Goal: Communication & Community: Answer question/provide support

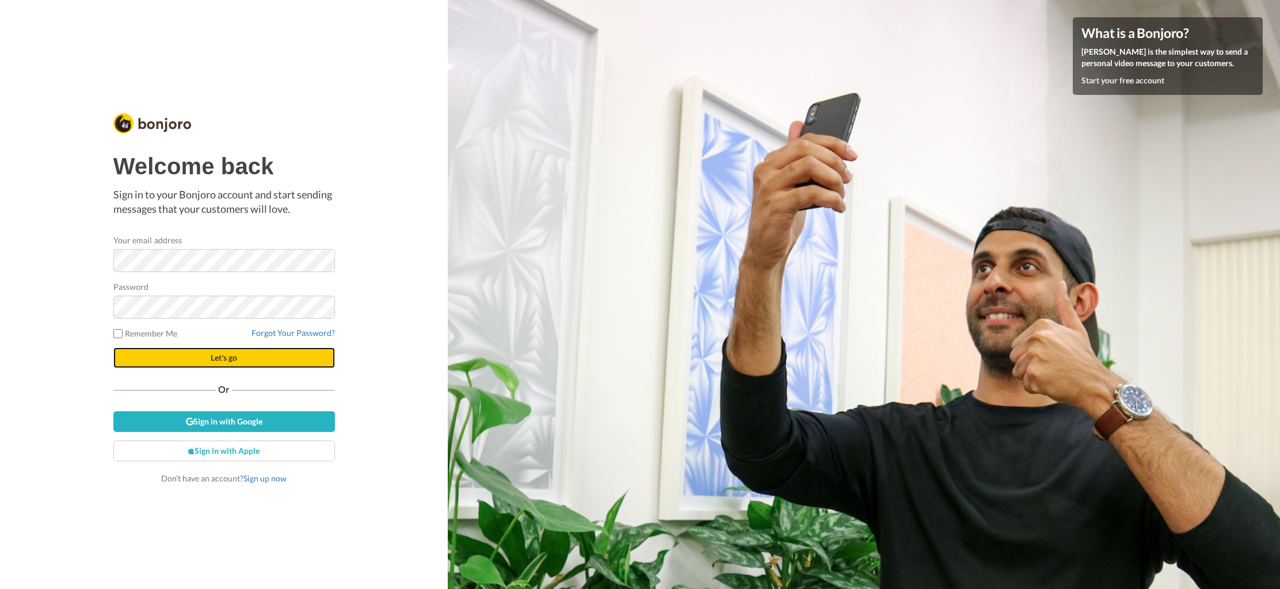
click at [211, 367] on button "Let's go" at bounding box center [224, 358] width 222 height 21
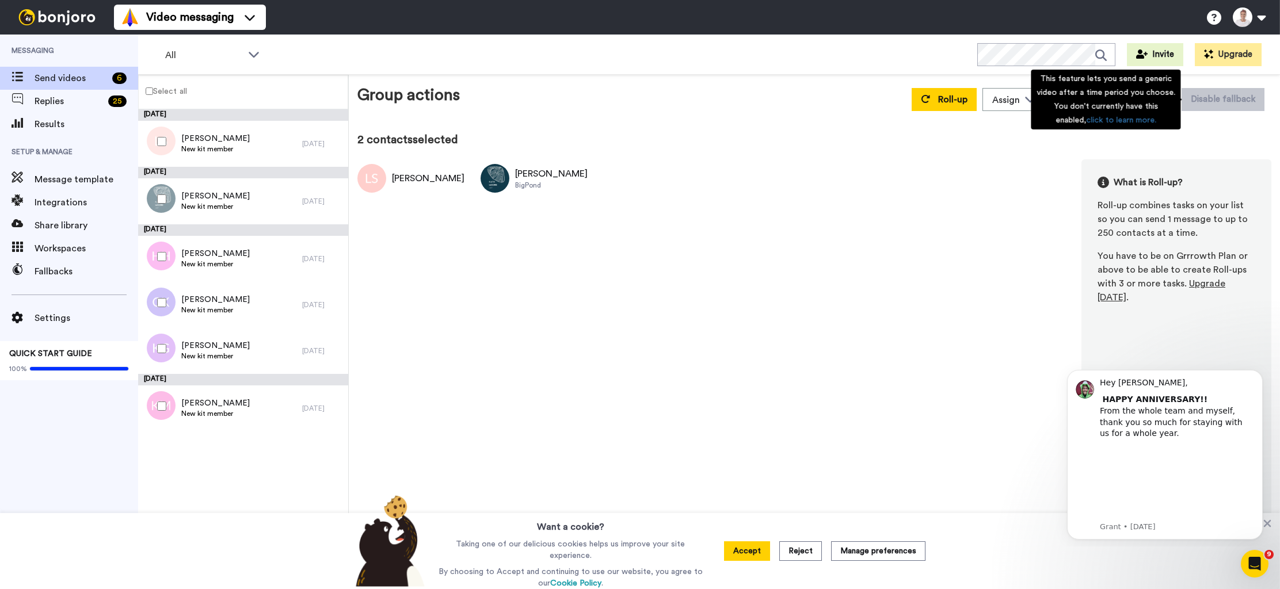
click at [1157, 102] on div "This feature lets you send a generic video after a time period you choose. You …" at bounding box center [1106, 100] width 150 height 60
click at [1217, 122] on div "Group actions Roll-up Assign [PERSON_NAME] Move WORKSPACES View all Default Tas…" at bounding box center [814, 334] width 914 height 502
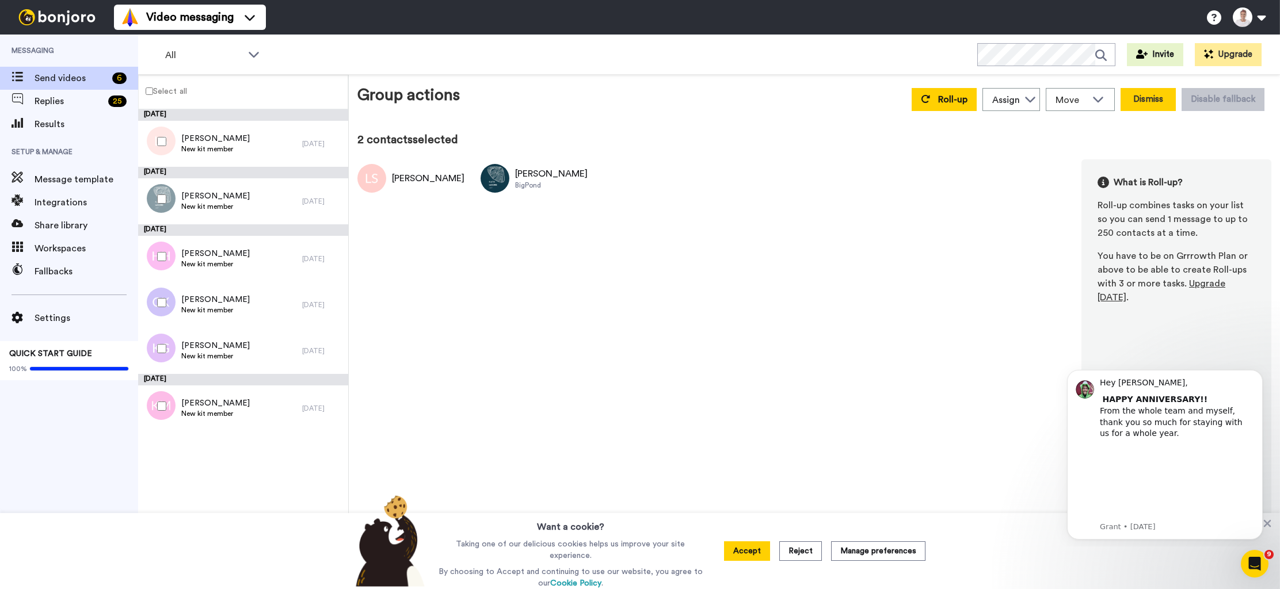
click at [1156, 101] on button "Dismiss" at bounding box center [1147, 99] width 55 height 23
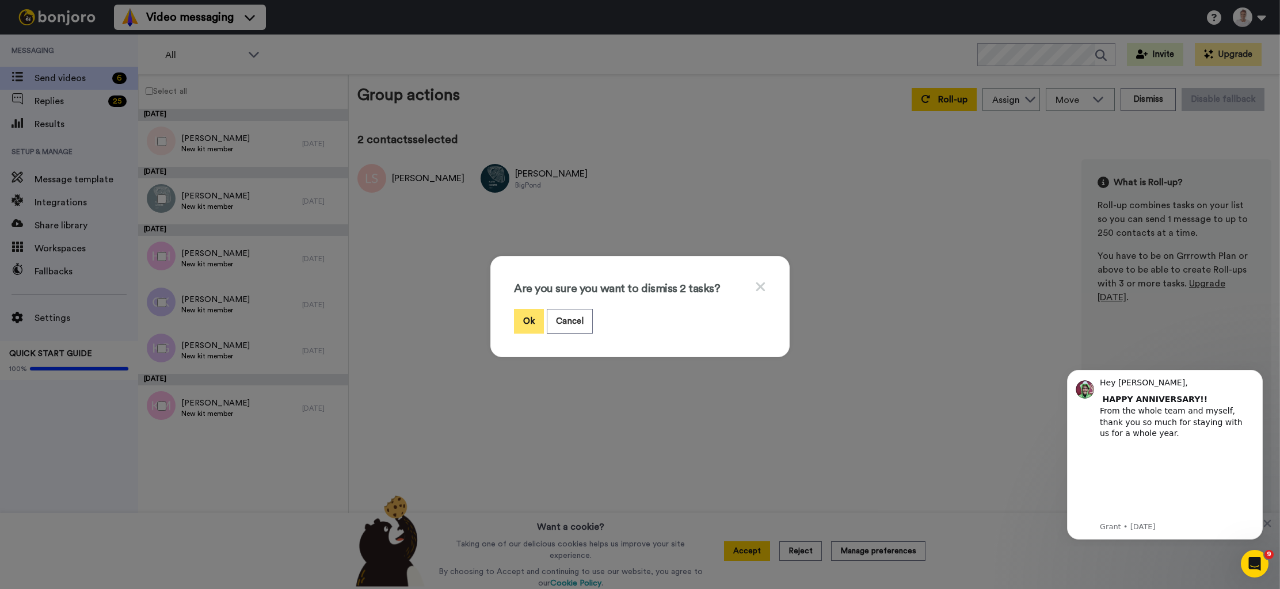
click at [535, 320] on button "Ok" at bounding box center [529, 321] width 30 height 25
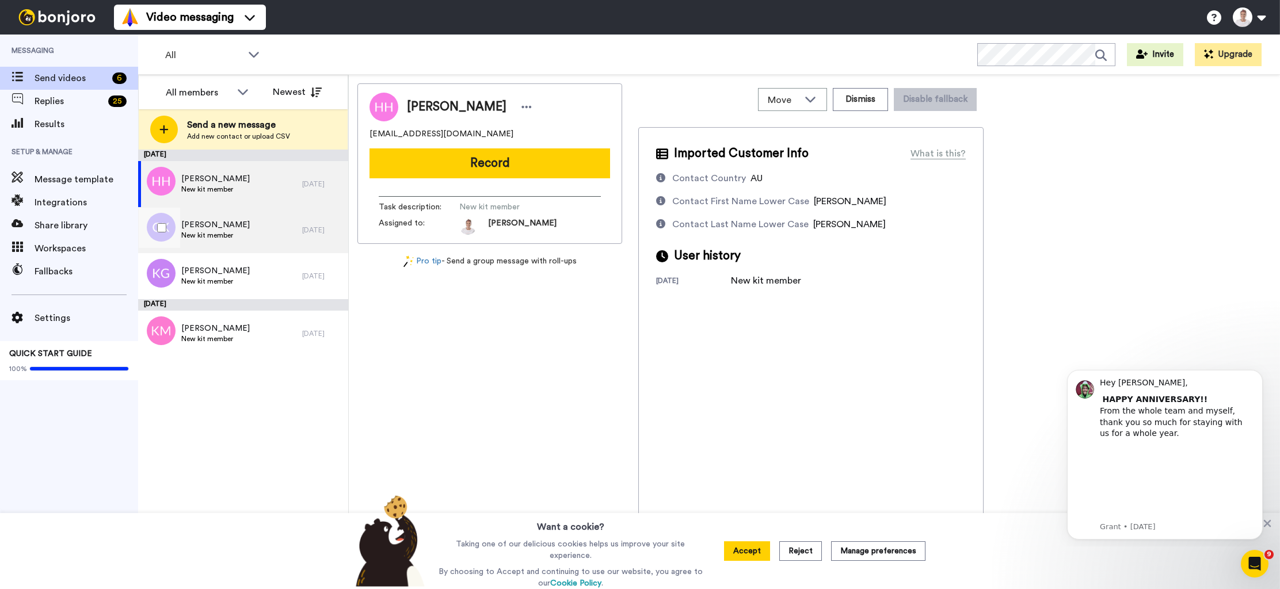
click at [225, 232] on span "New kit member" at bounding box center [215, 235] width 68 height 9
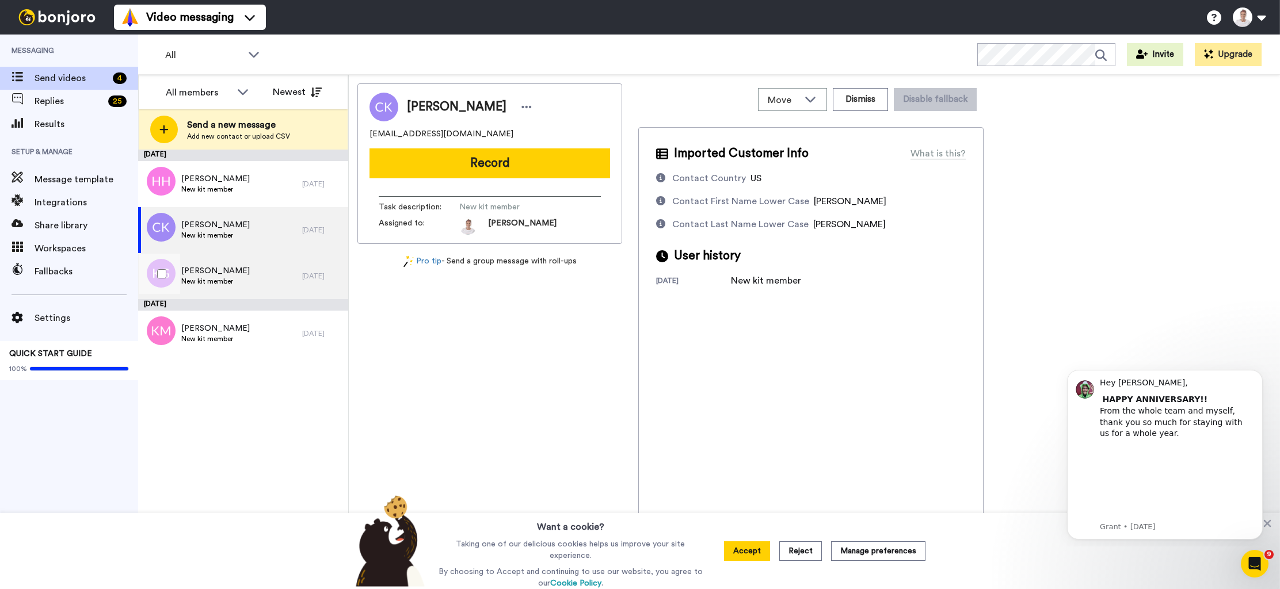
click at [230, 283] on span "New kit member" at bounding box center [215, 281] width 68 height 9
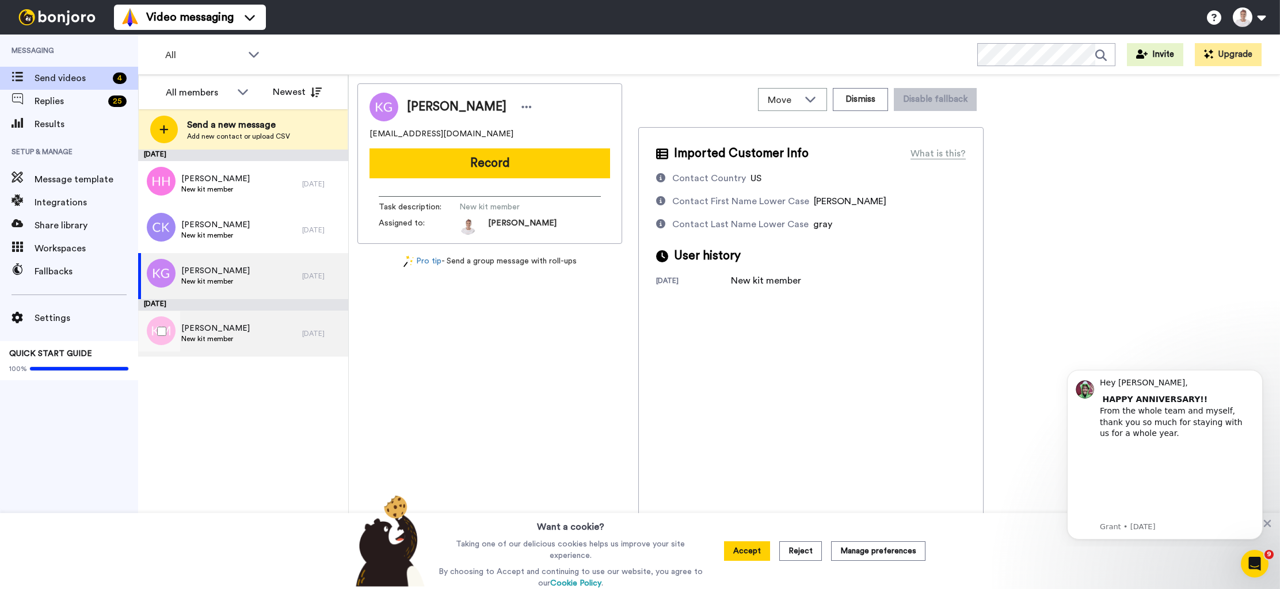
click at [251, 324] on div "Karla M triplett New kit member" at bounding box center [220, 334] width 164 height 46
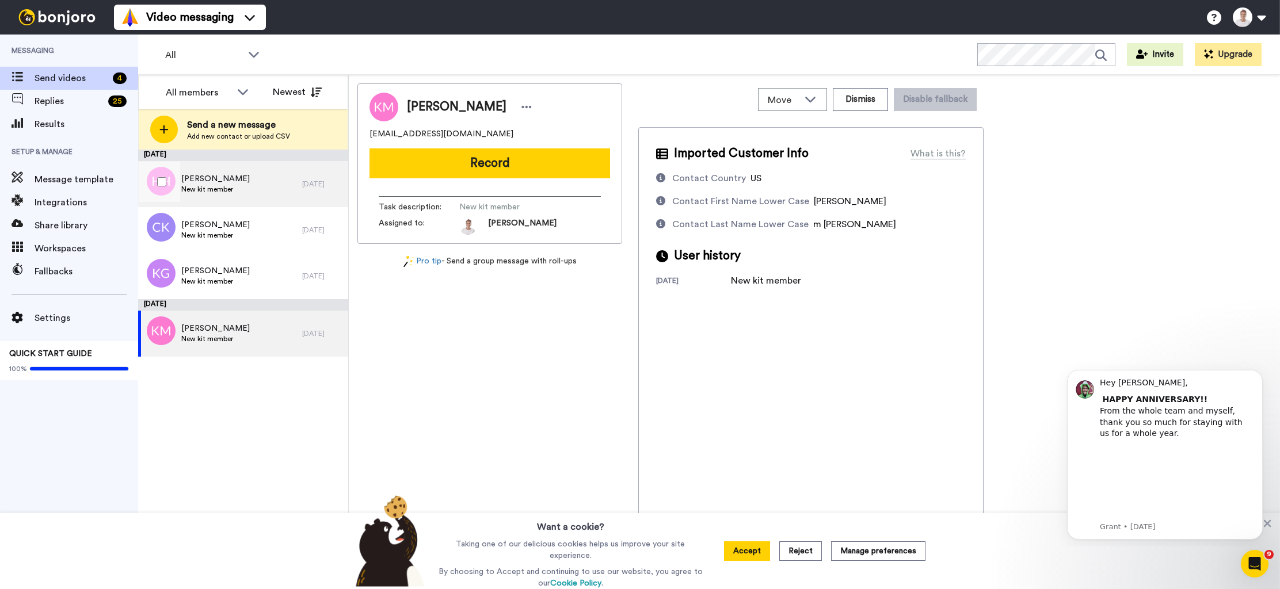
click at [243, 168] on div "Heather Hyland New kit member" at bounding box center [220, 184] width 164 height 46
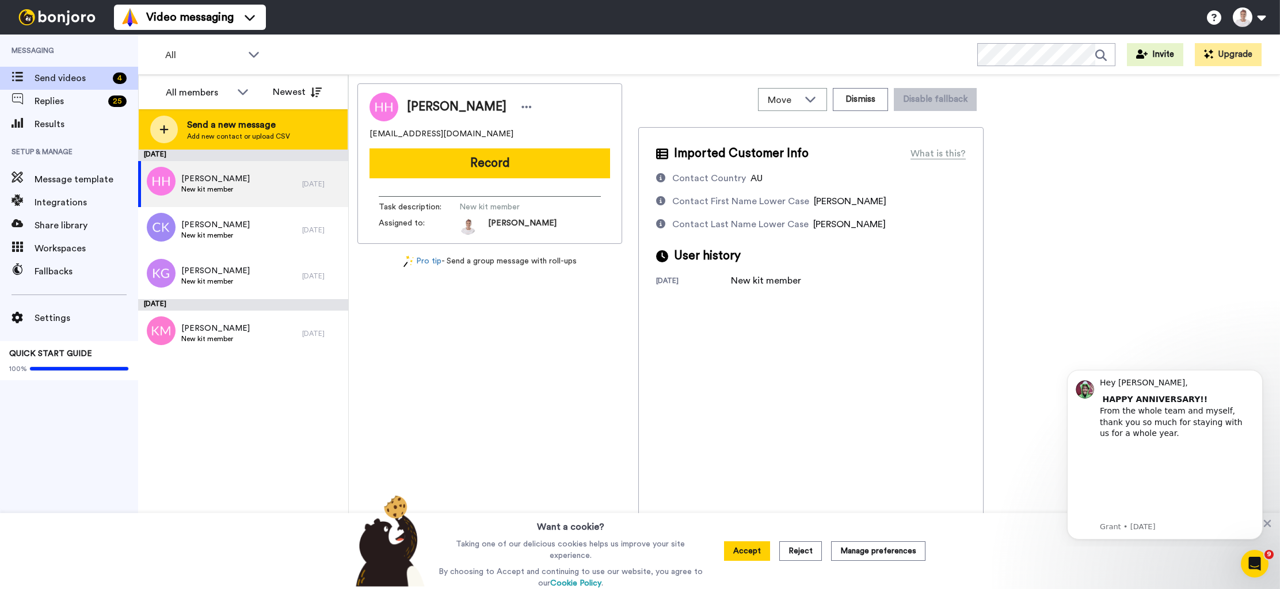
drag, startPoint x: 251, startPoint y: 142, endPoint x: 263, endPoint y: 144, distance: 12.3
click at [263, 144] on div "Send a new message Add new contact or upload CSV" at bounding box center [243, 129] width 209 height 40
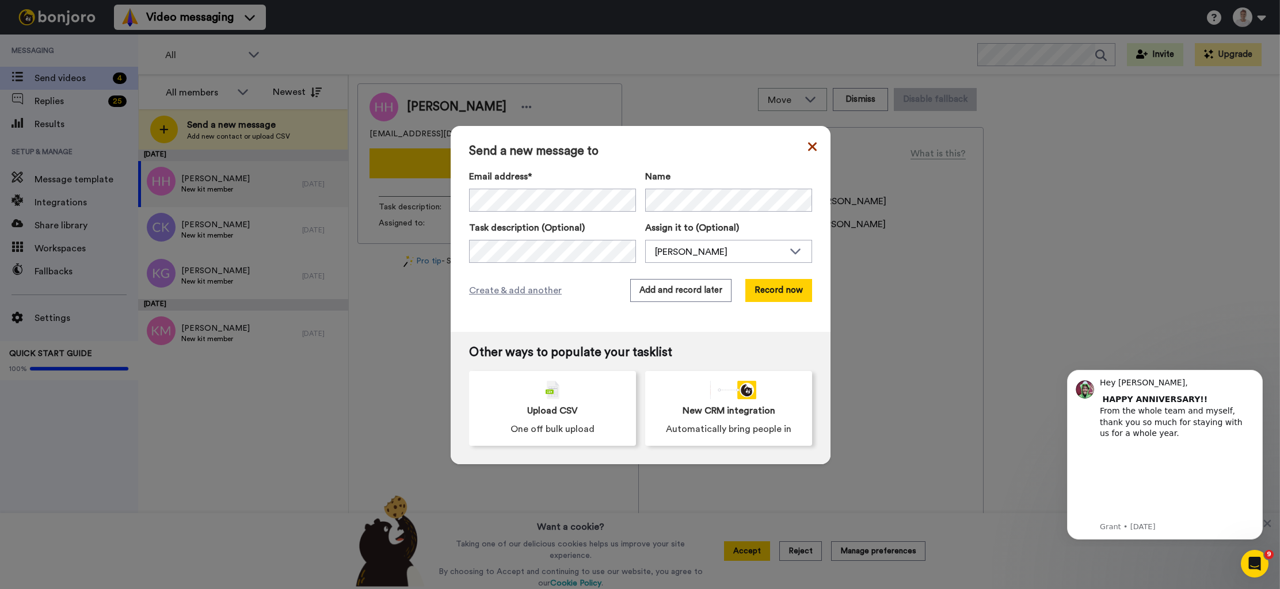
click at [809, 149] on icon at bounding box center [812, 146] width 9 height 9
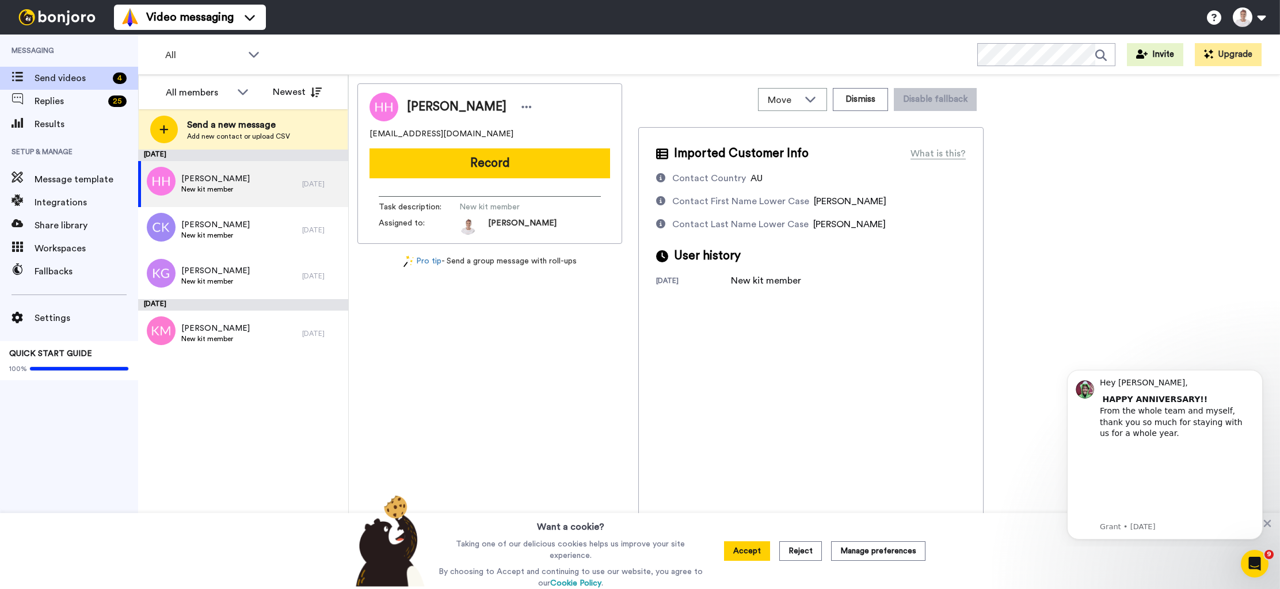
drag, startPoint x: 498, startPoint y: 131, endPoint x: 354, endPoint y: 140, distance: 144.2
click at [354, 140] on div "Move WORKSPACES View all Default Task List + Add a new workspace Dismiss Disabl…" at bounding box center [814, 332] width 931 height 514
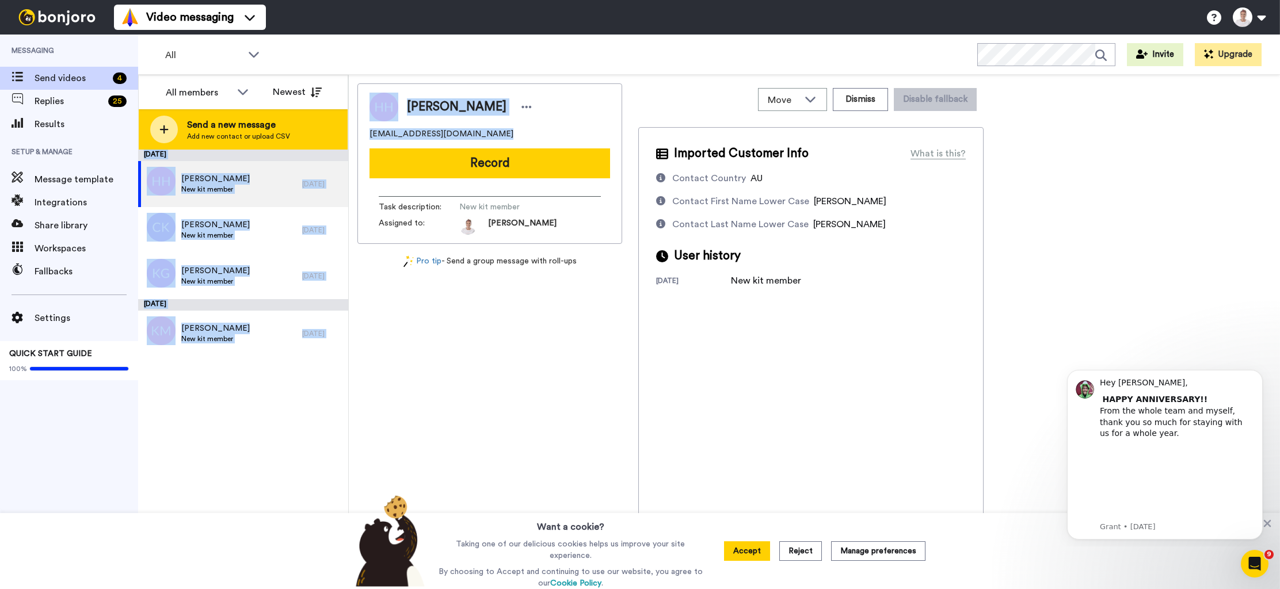
drag, startPoint x: 481, startPoint y: 135, endPoint x: 342, endPoint y: 131, distance: 138.7
click at [342, 131] on div "All members All members Anna Lyons Newest Send a new message Add new contact or…" at bounding box center [709, 332] width 1142 height 514
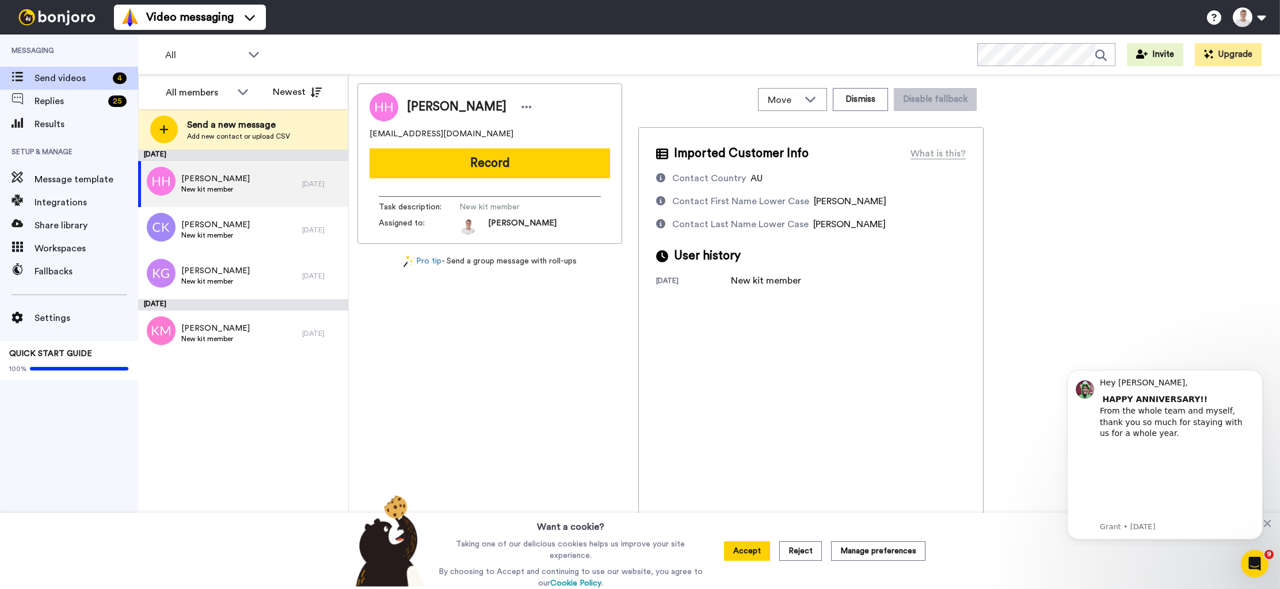
click at [484, 146] on div "Heather Hyland heather.hyland1304@gmail.com Record Task description : New kit m…" at bounding box center [489, 163] width 265 height 161
drag, startPoint x: 489, startPoint y: 140, endPoint x: 363, endPoint y: 137, distance: 126.1
click at [363, 138] on div "Heather Hyland heather.hyland1304@gmail.com Record Task description : New kit m…" at bounding box center [489, 163] width 265 height 161
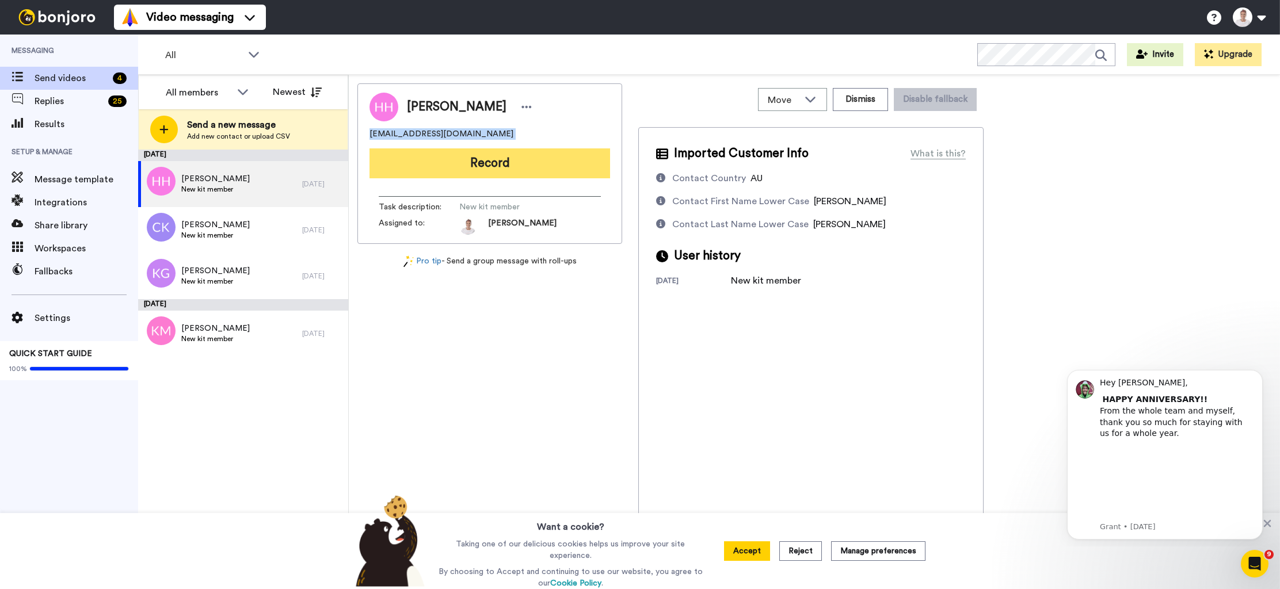
copy span "[EMAIL_ADDRESS][DOMAIN_NAME]"
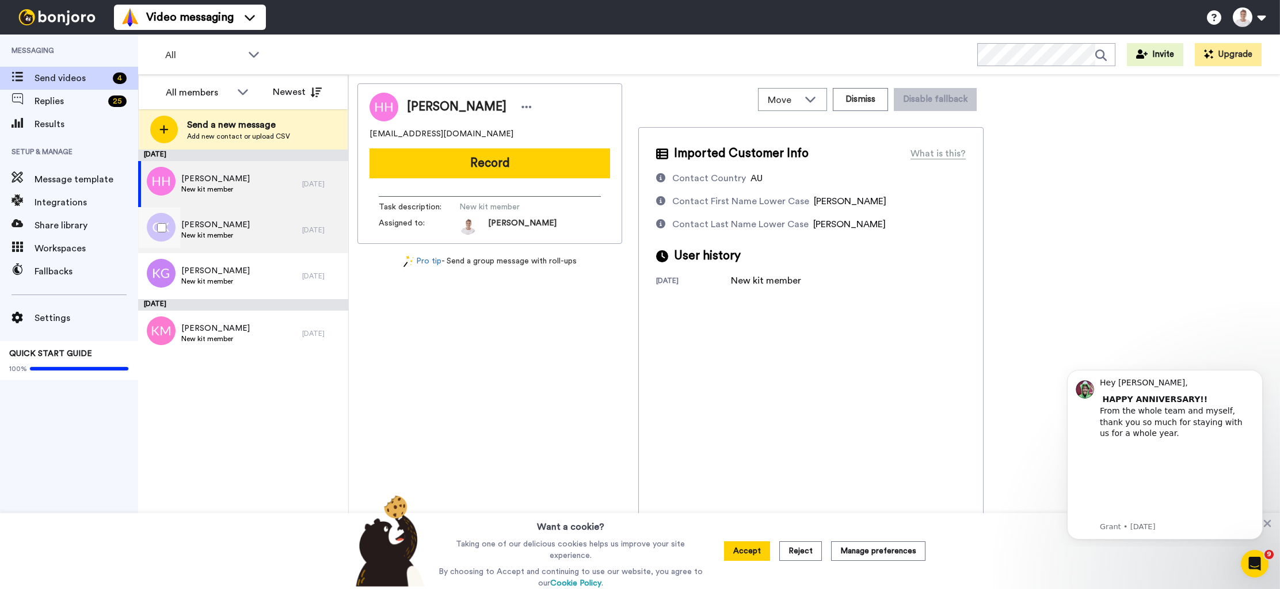
click at [257, 222] on div "Cari Kasson New kit member" at bounding box center [220, 230] width 164 height 46
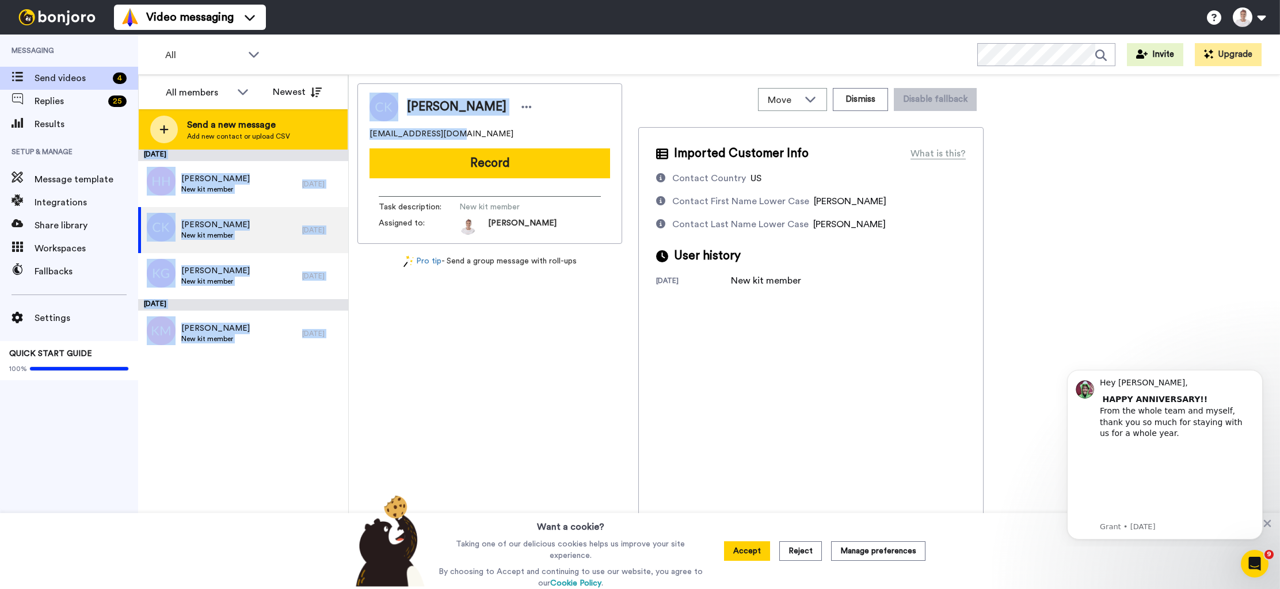
drag, startPoint x: 481, startPoint y: 137, endPoint x: 345, endPoint y: 129, distance: 136.6
click at [345, 129] on div "All members Newest Send a new message Add new contact or upload CSV September 1…" at bounding box center [709, 332] width 1142 height 514
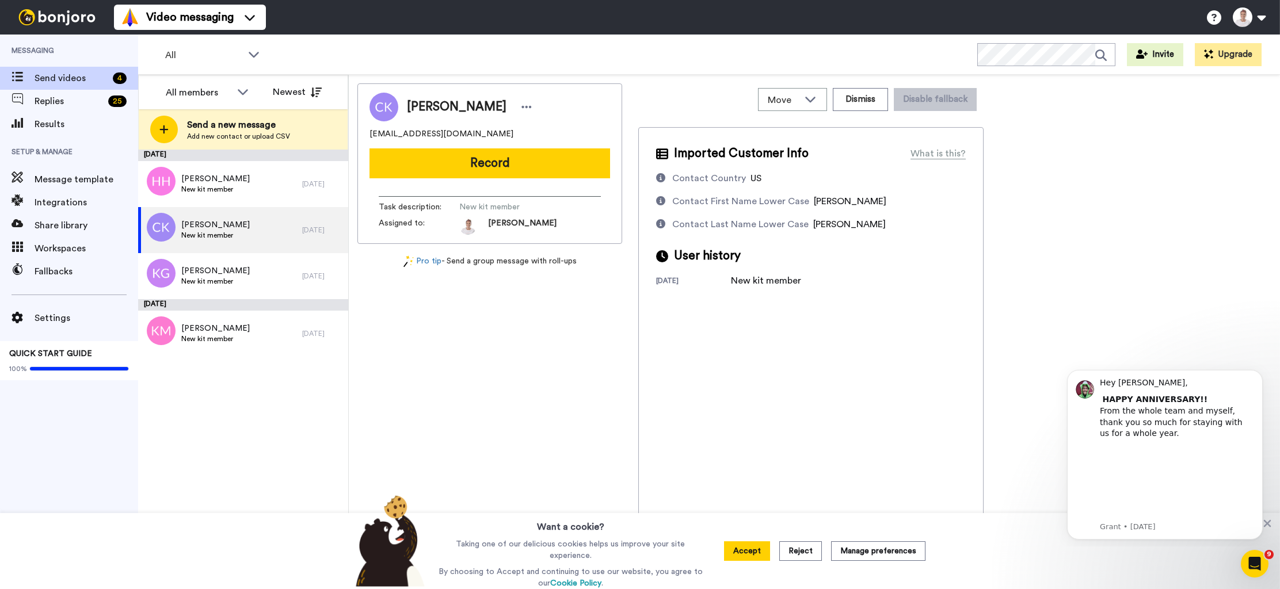
click at [463, 129] on div "ckasson@hotmail.com" at bounding box center [489, 134] width 241 height 12
drag, startPoint x: 462, startPoint y: 134, endPoint x: 371, endPoint y: 136, distance: 91.0
click at [371, 136] on div "ckasson@hotmail.com" at bounding box center [489, 134] width 241 height 12
copy span "ckasson@hotmail.com"
drag, startPoint x: 465, startPoint y: 132, endPoint x: 363, endPoint y: 131, distance: 101.9
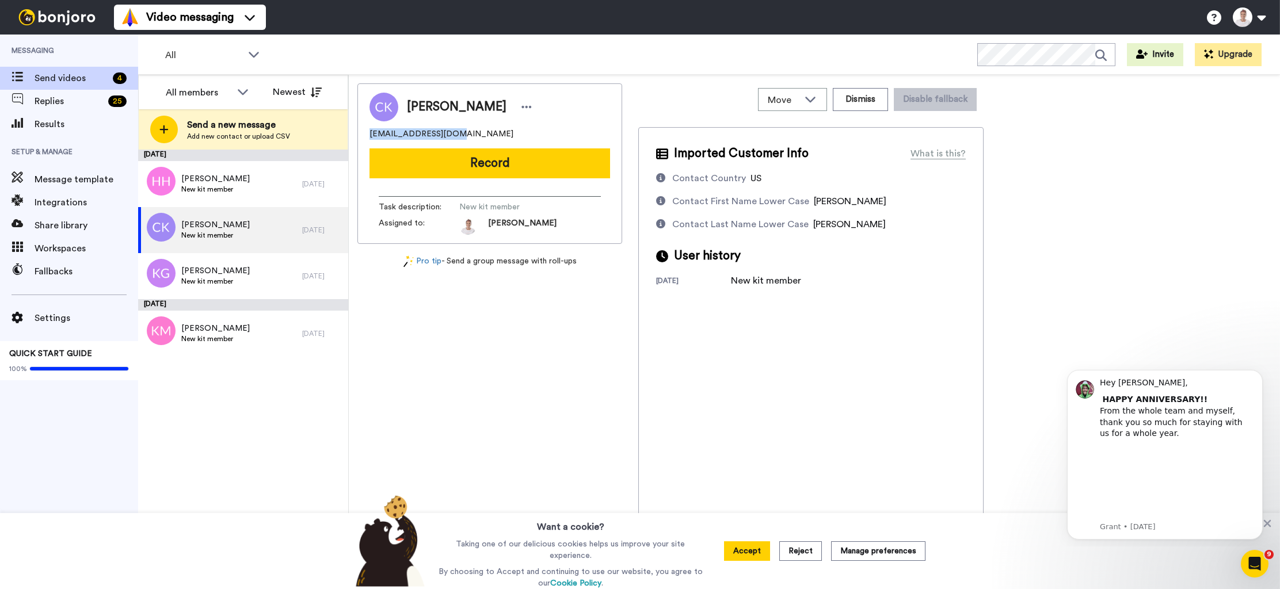
click at [363, 131] on div "Cari Kasson ckasson@hotmail.com Record Task description : New kit member Assign…" at bounding box center [489, 163] width 265 height 161
copy span "ckasson@hotmail.com"
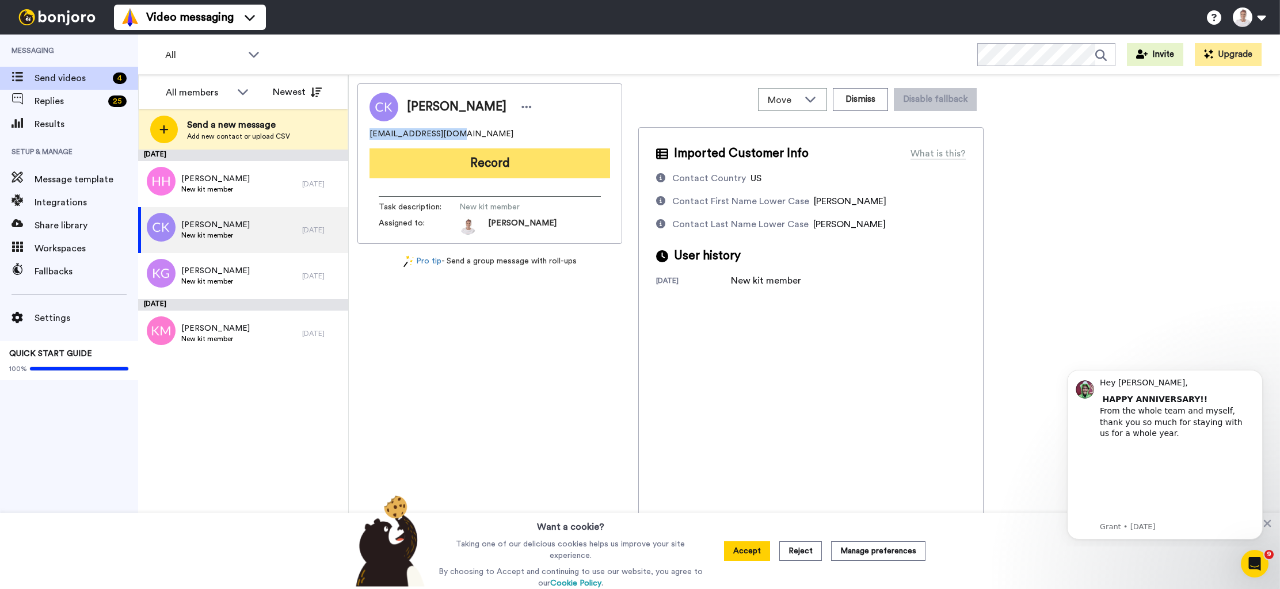
click at [422, 173] on button "Record" at bounding box center [489, 163] width 241 height 30
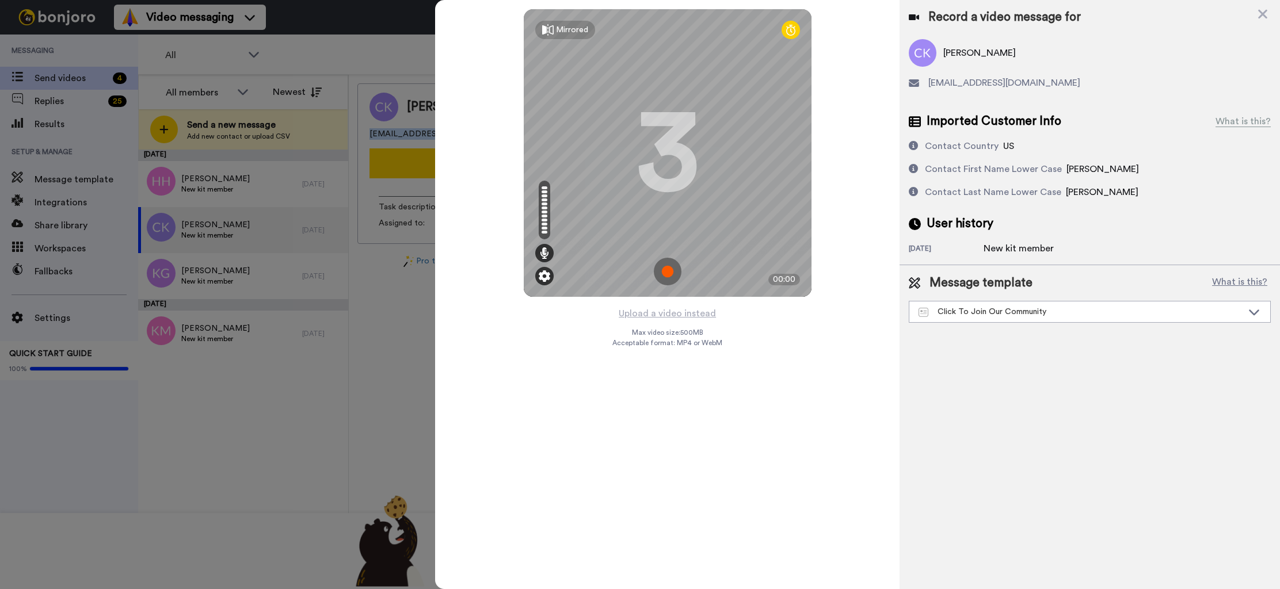
click at [543, 275] on img at bounding box center [545, 276] width 12 height 12
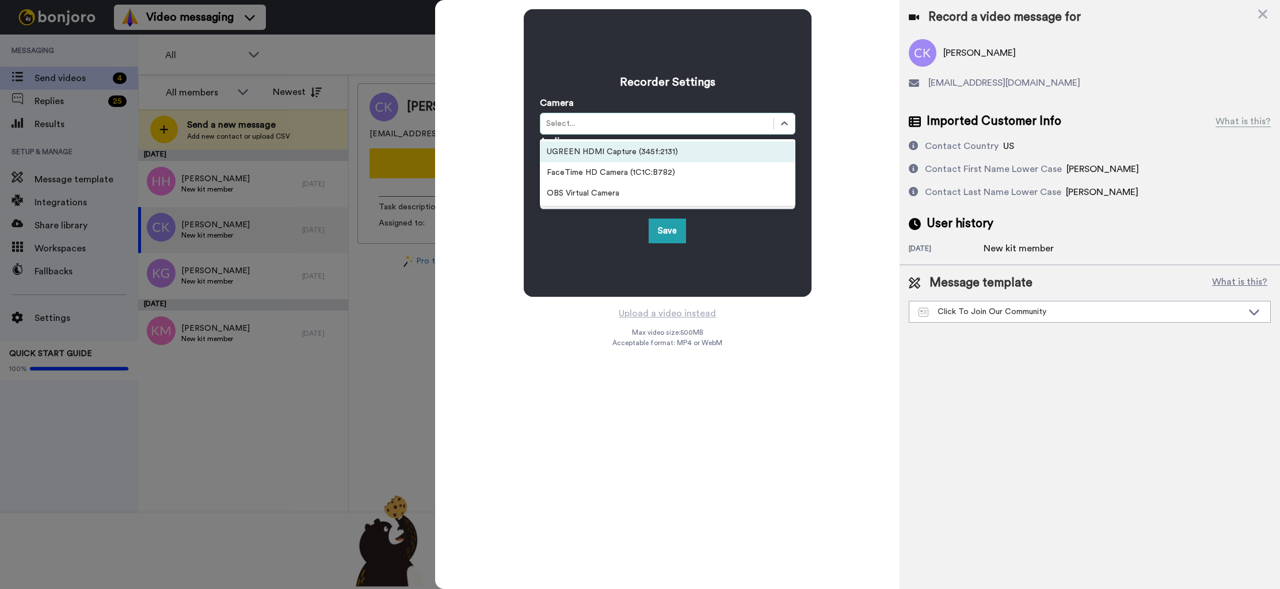
drag, startPoint x: 785, startPoint y: 124, endPoint x: 704, endPoint y: 145, distance: 83.7
click at [782, 125] on icon at bounding box center [784, 123] width 7 height 4
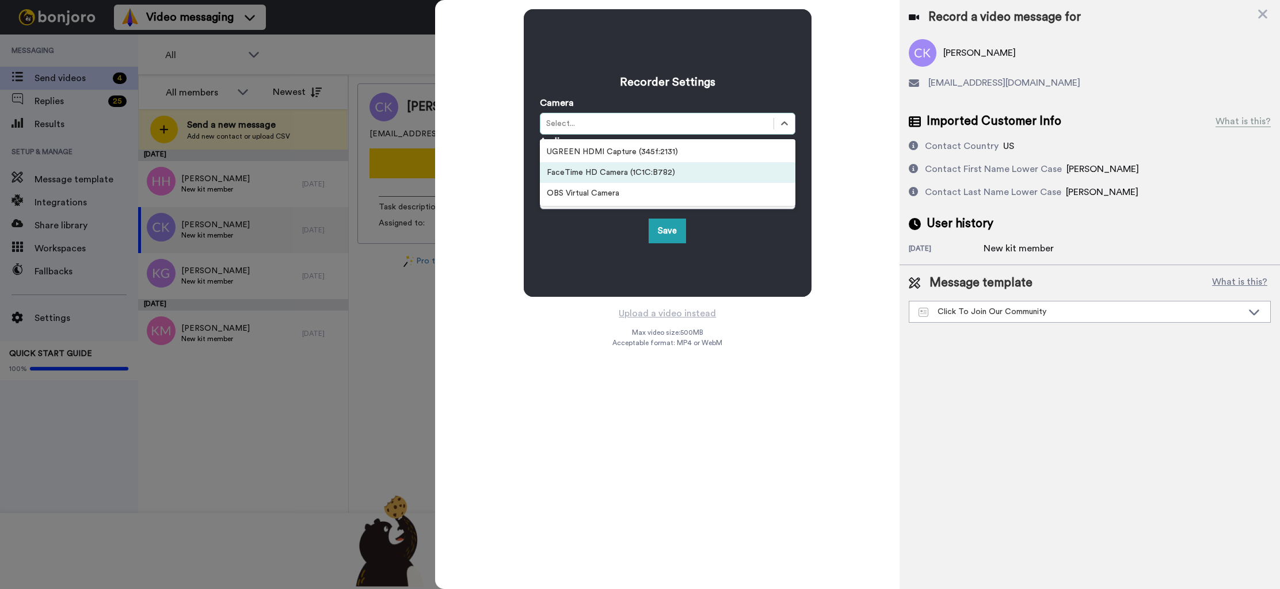
click at [616, 179] on div "FaceTime HD Camera (1C1C:B782)" at bounding box center [668, 172] width 256 height 21
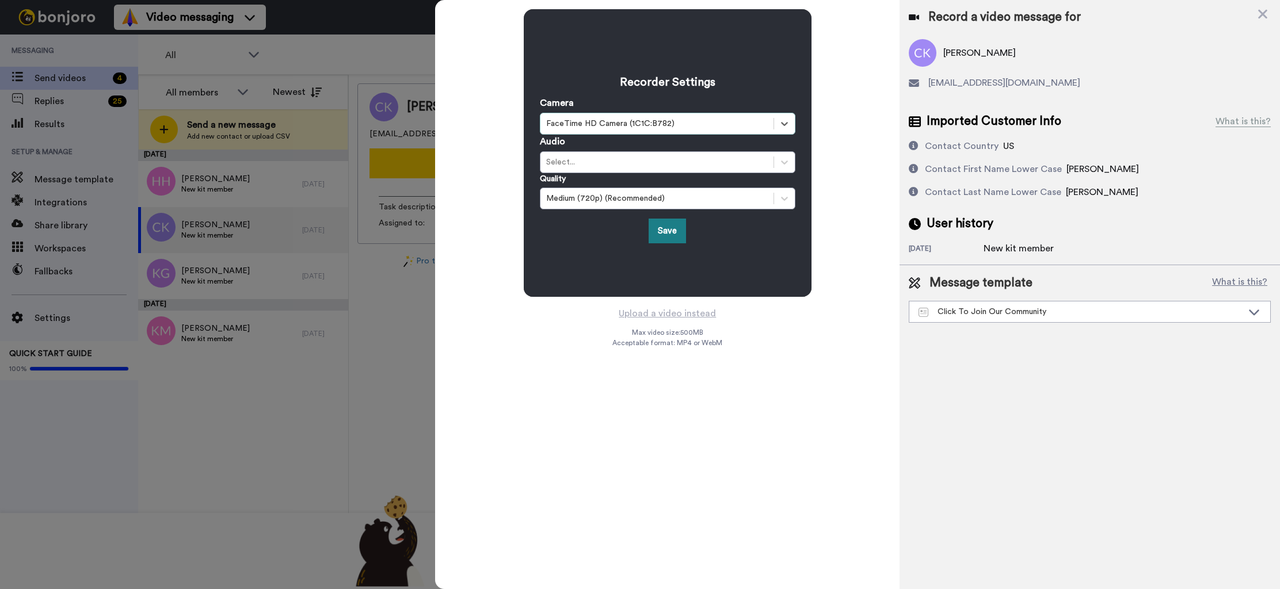
click at [664, 228] on button "Save" at bounding box center [667, 231] width 37 height 25
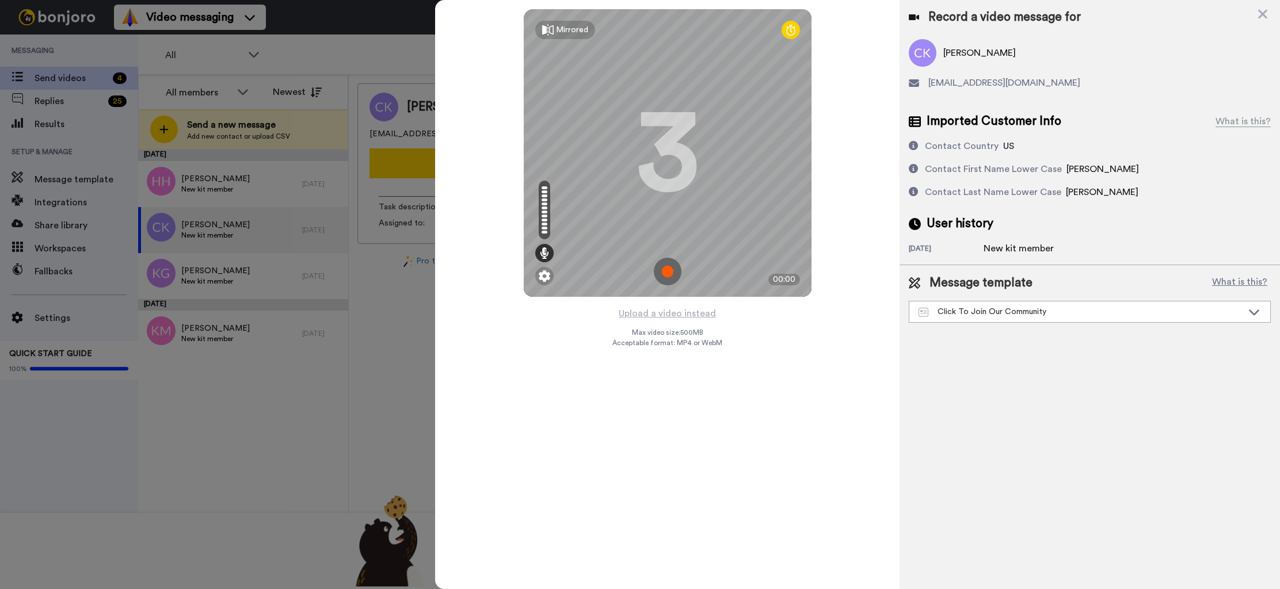
click at [666, 269] on img at bounding box center [668, 272] width 28 height 28
click at [674, 274] on img at bounding box center [668, 272] width 28 height 28
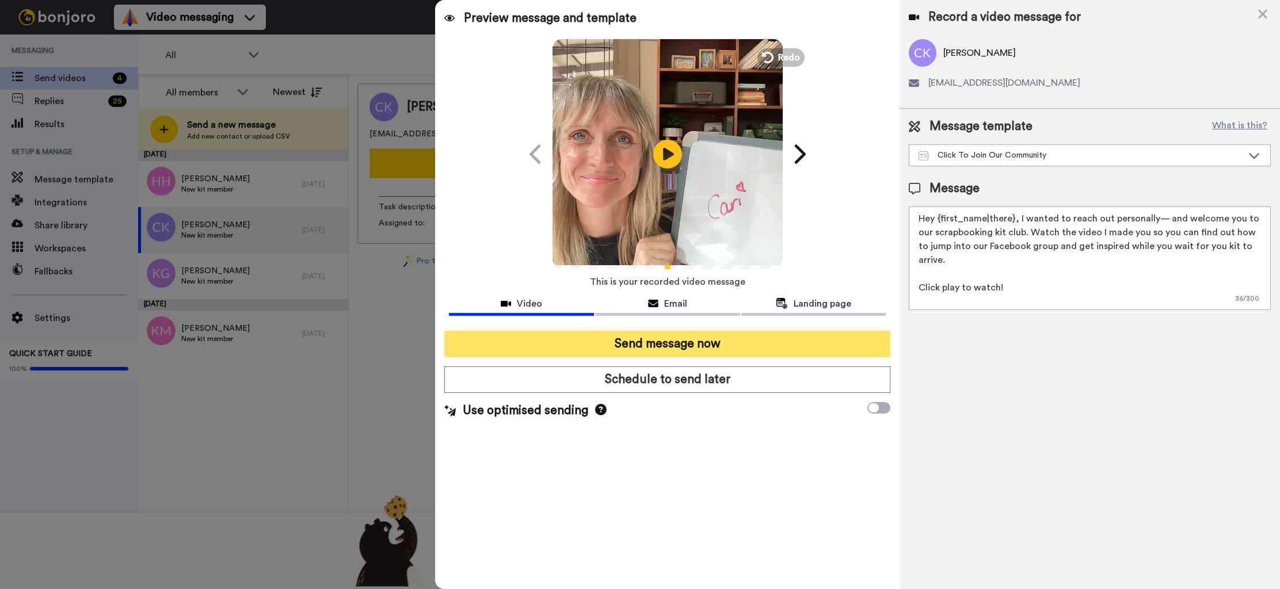
click at [661, 346] on button "Send message now" at bounding box center [667, 344] width 446 height 26
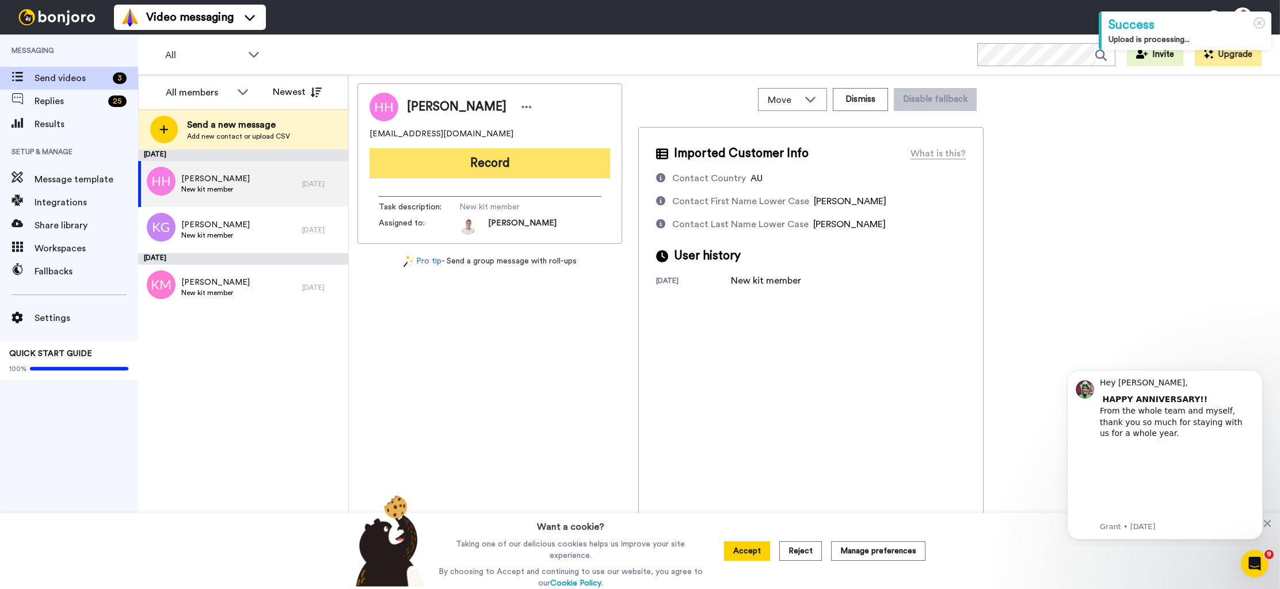
click at [457, 166] on button "Record" at bounding box center [489, 163] width 241 height 30
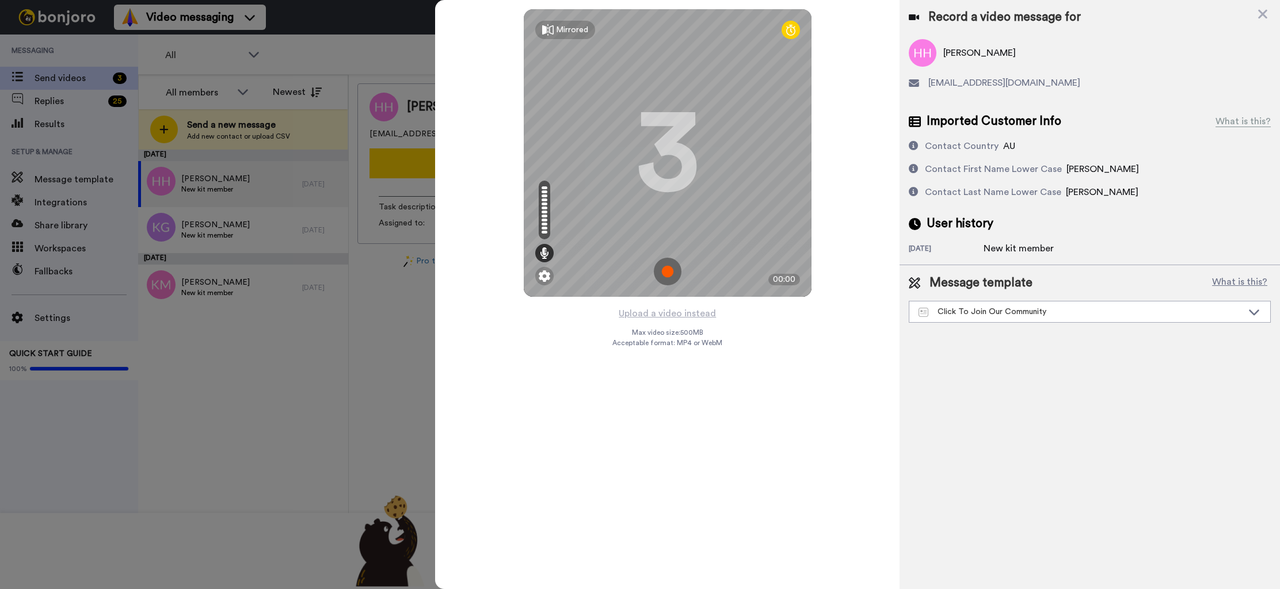
click at [672, 269] on img at bounding box center [668, 272] width 28 height 28
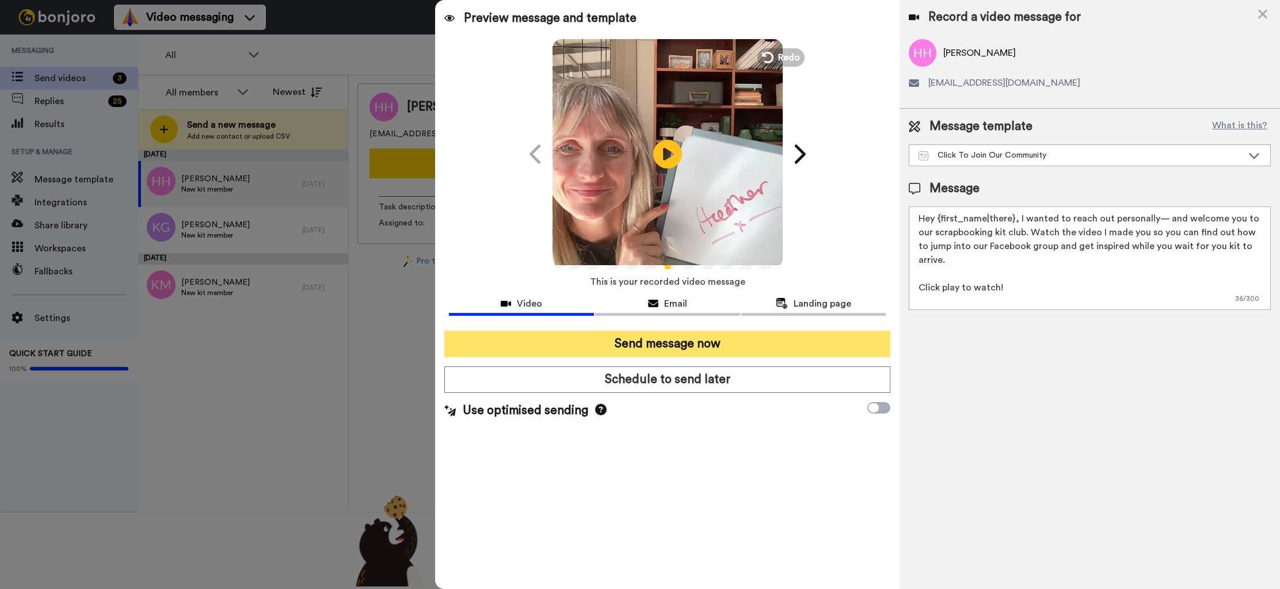
click at [666, 346] on button "Send message now" at bounding box center [667, 344] width 446 height 26
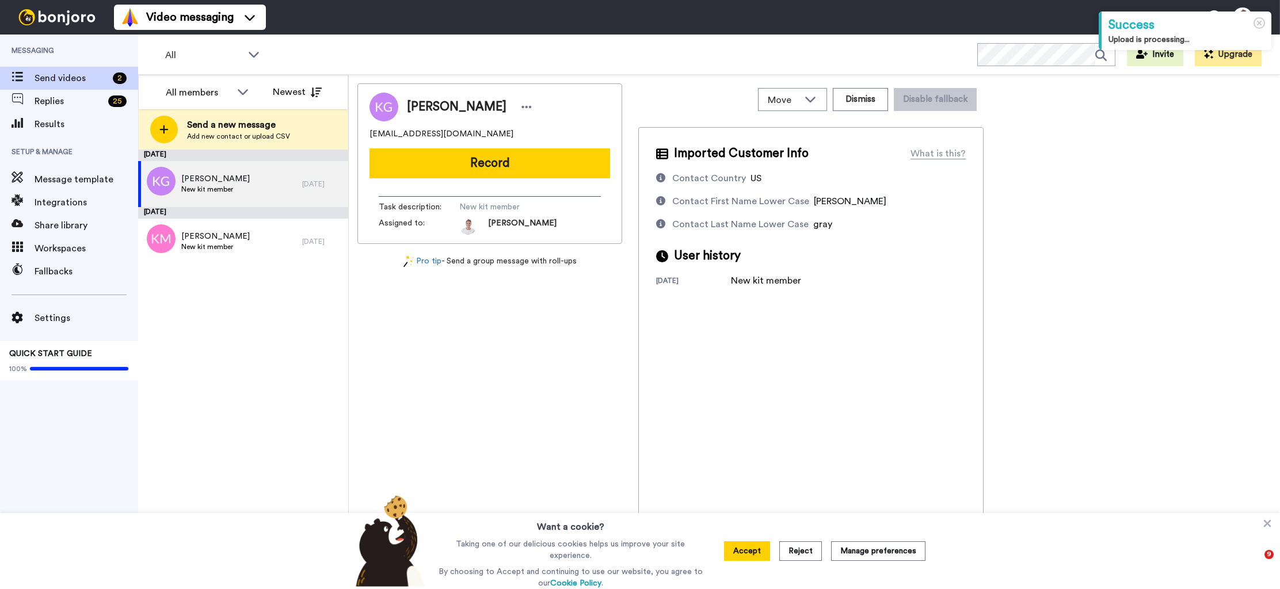
click at [517, 164] on button "Record" at bounding box center [489, 163] width 241 height 30
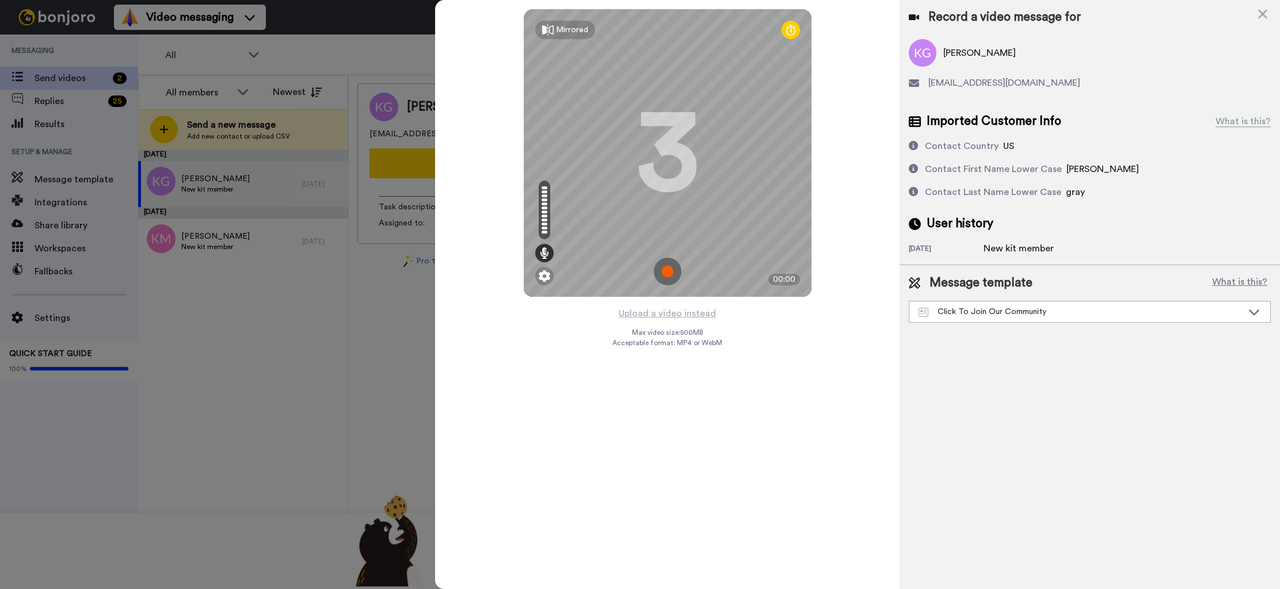
click at [669, 269] on img at bounding box center [668, 272] width 28 height 28
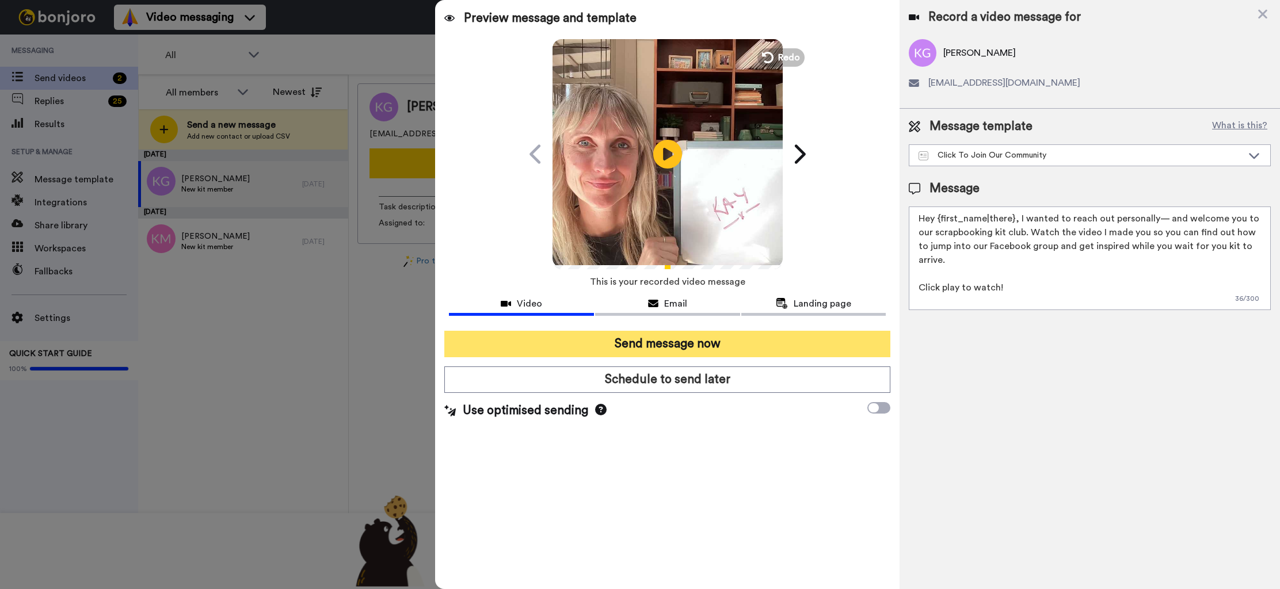
click at [665, 344] on button "Send message now" at bounding box center [667, 344] width 446 height 26
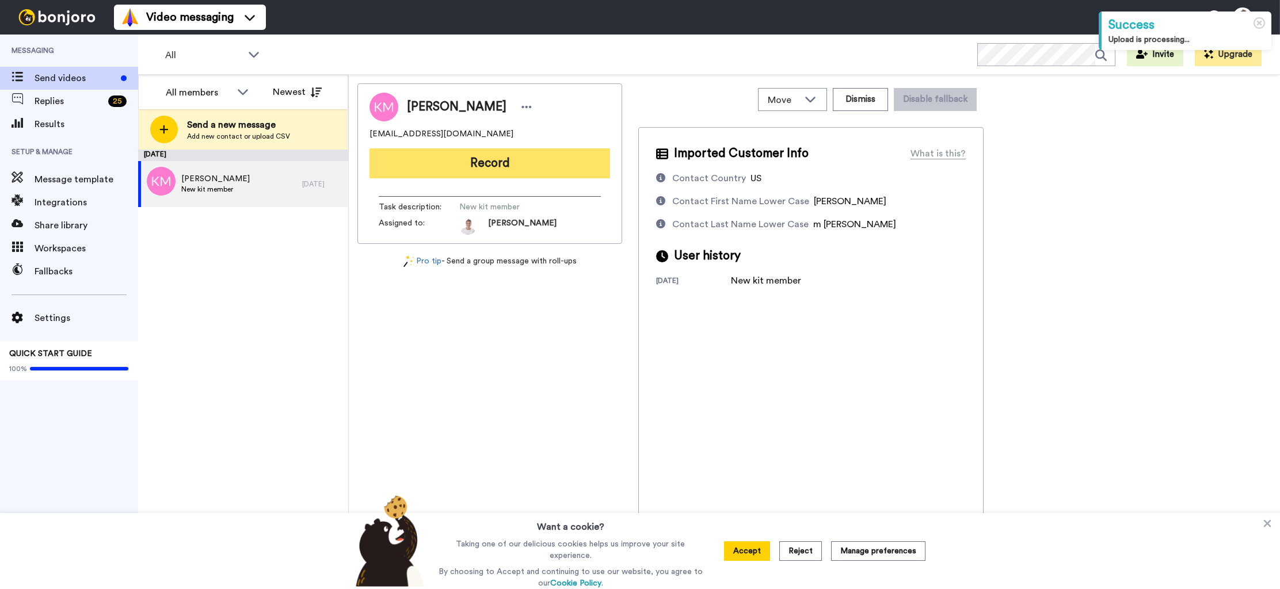
click at [455, 170] on button "Record" at bounding box center [489, 163] width 241 height 30
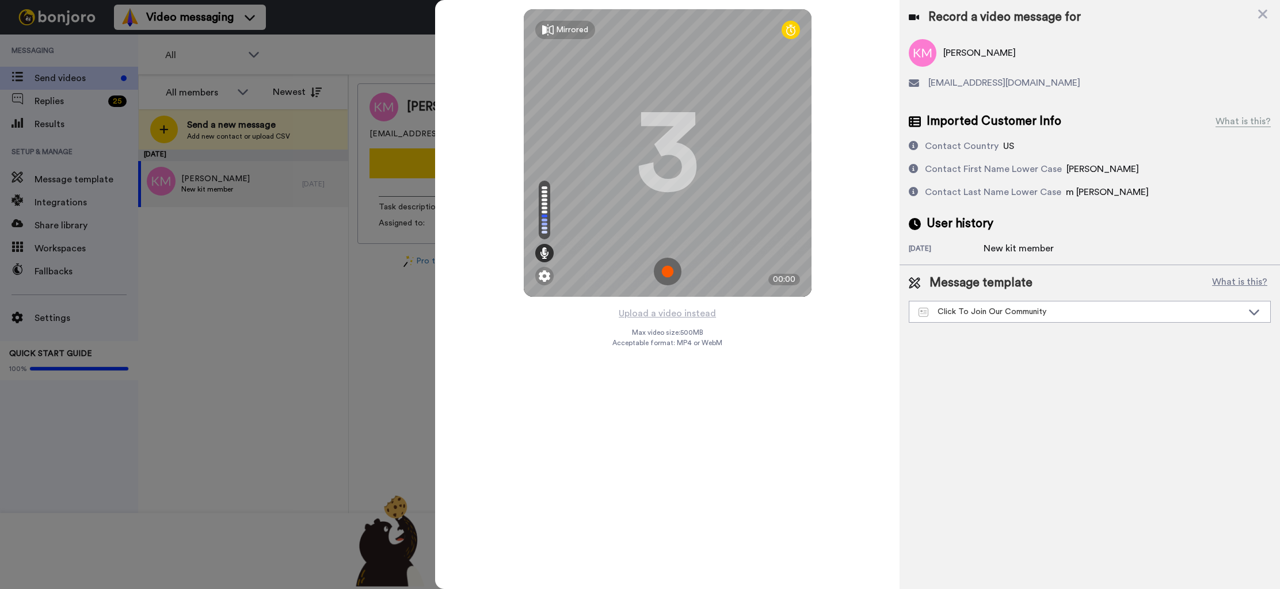
click at [667, 270] on img at bounding box center [668, 272] width 28 height 28
click at [670, 272] on img at bounding box center [668, 272] width 28 height 28
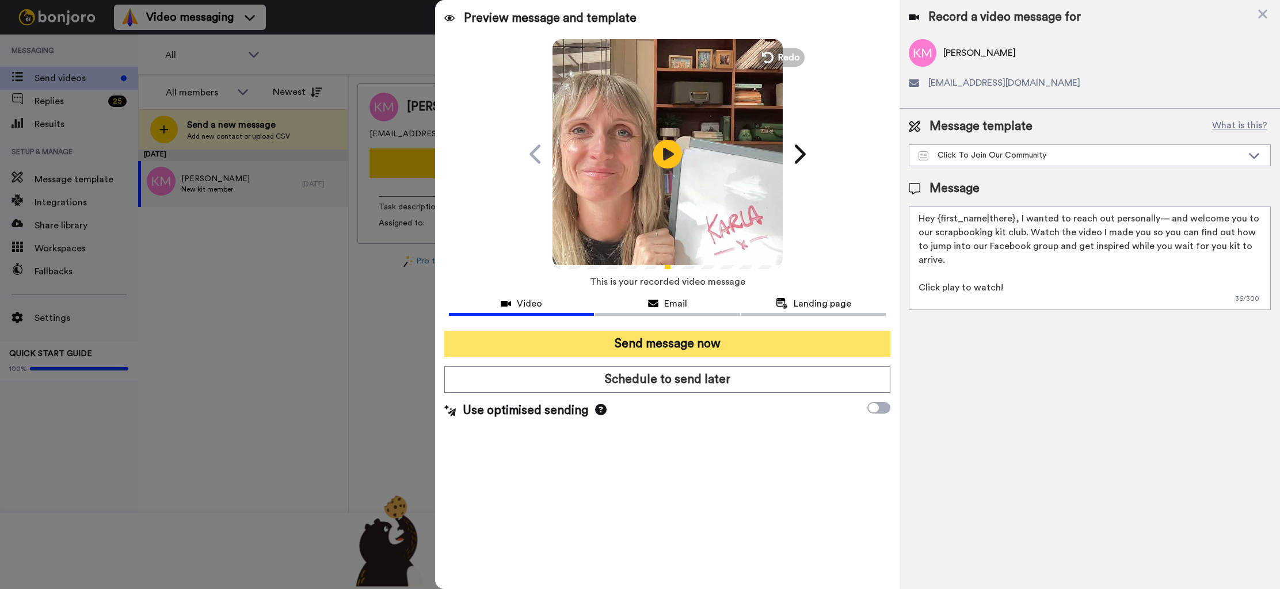
click at [691, 341] on button "Send message now" at bounding box center [667, 344] width 446 height 26
